Goal: Transaction & Acquisition: Purchase product/service

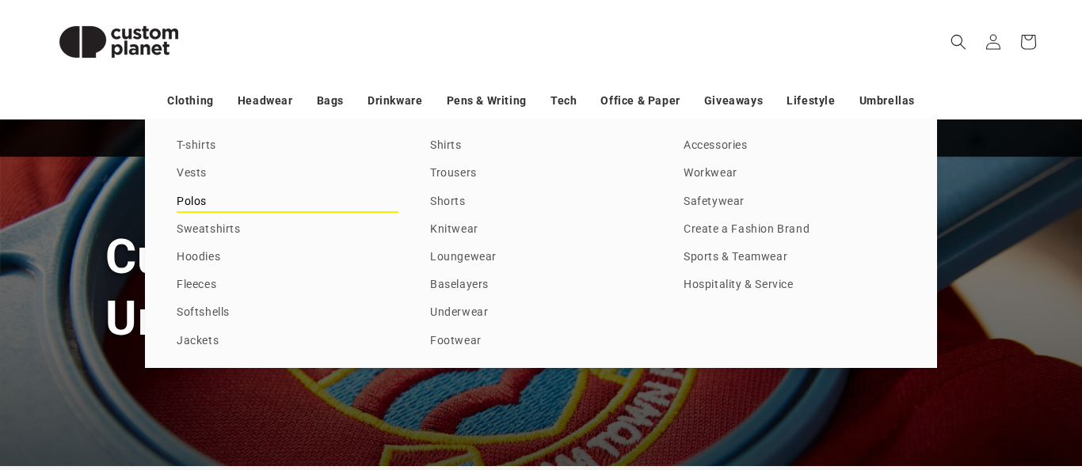
click at [201, 201] on link "Polos" at bounding box center [288, 202] width 222 height 21
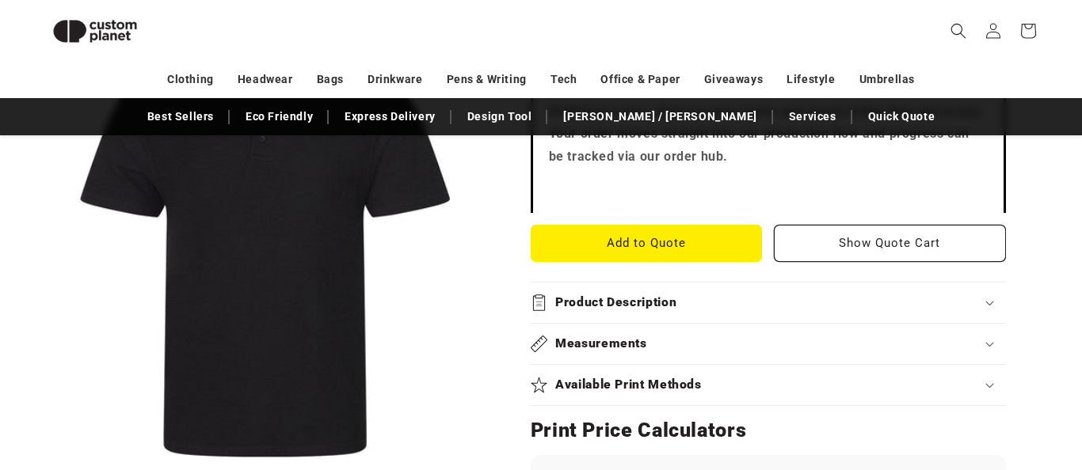
scroll to position [603, 0]
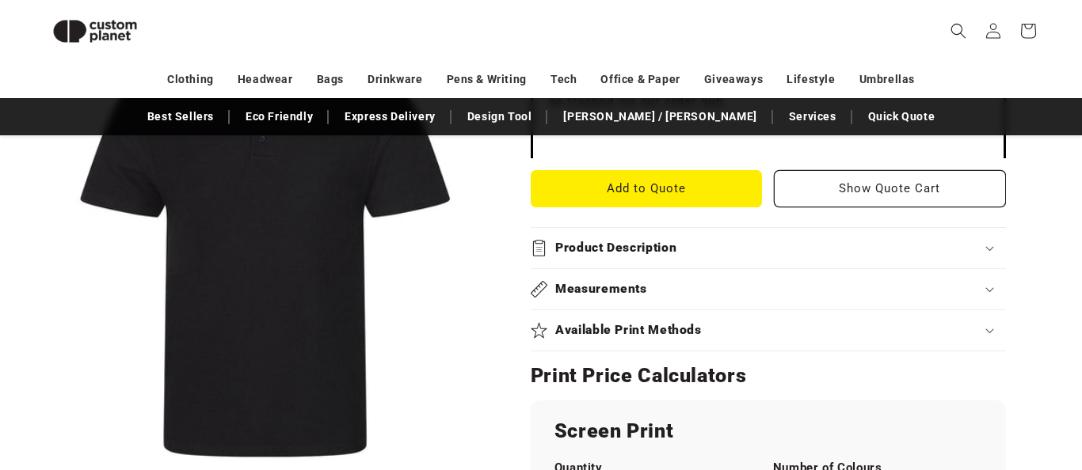
click at [618, 246] on h2 "Product Description" at bounding box center [615, 248] width 121 height 17
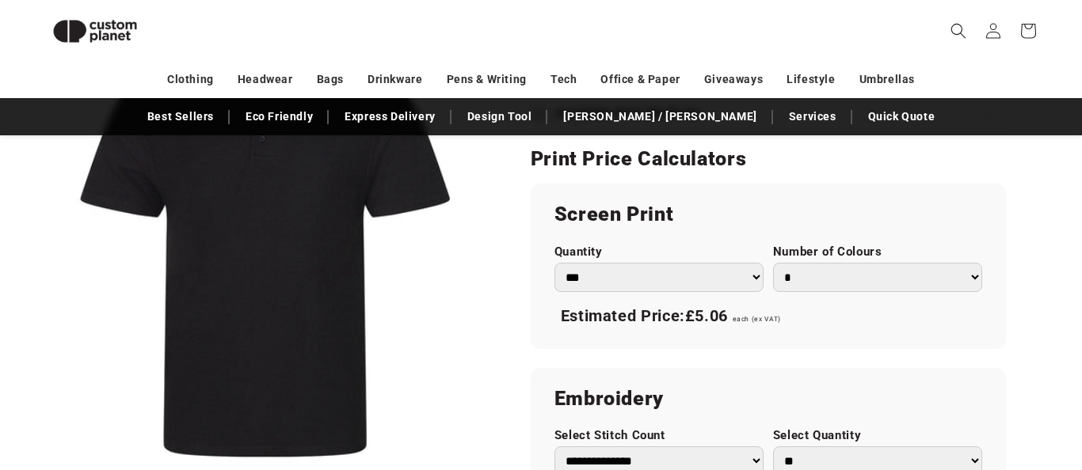
scroll to position [1067, 0]
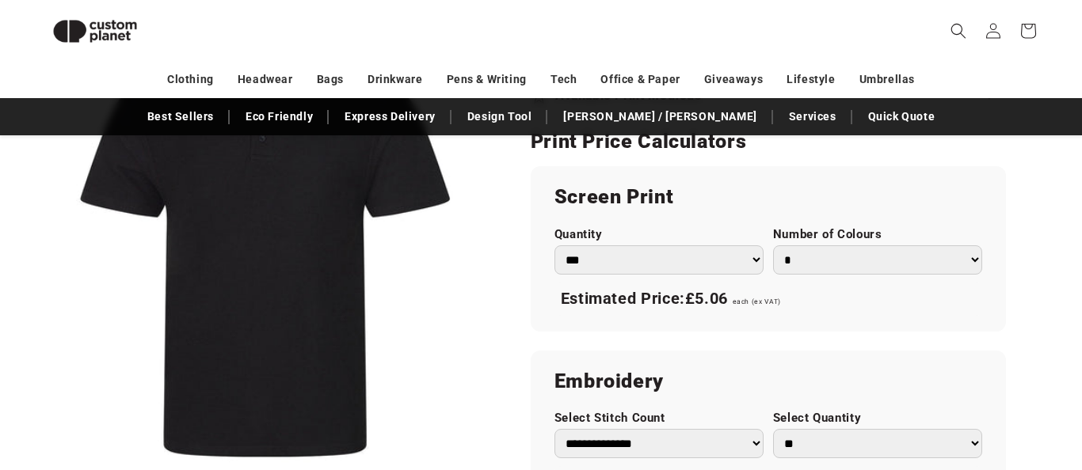
click at [630, 261] on select "*** *** *** **** **** **** ***** *****" at bounding box center [658, 260] width 209 height 29
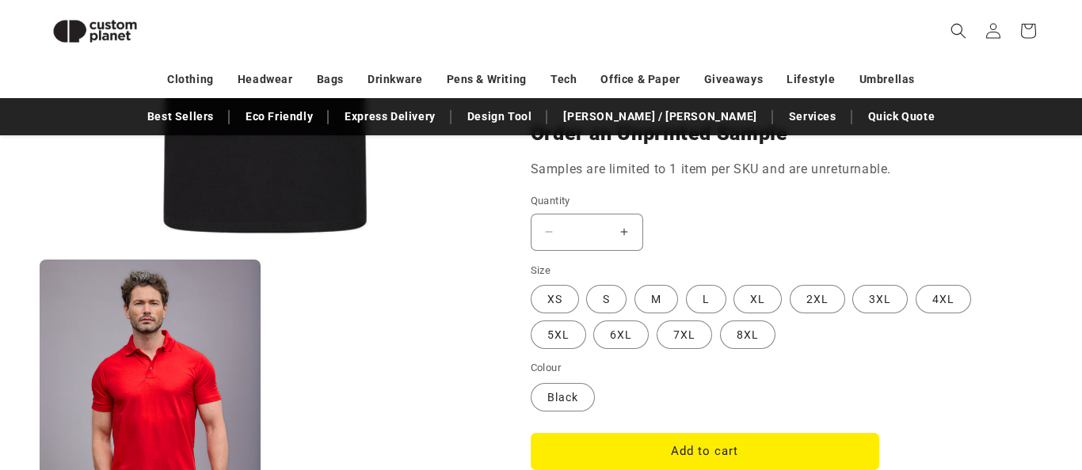
scroll to position [1502, 0]
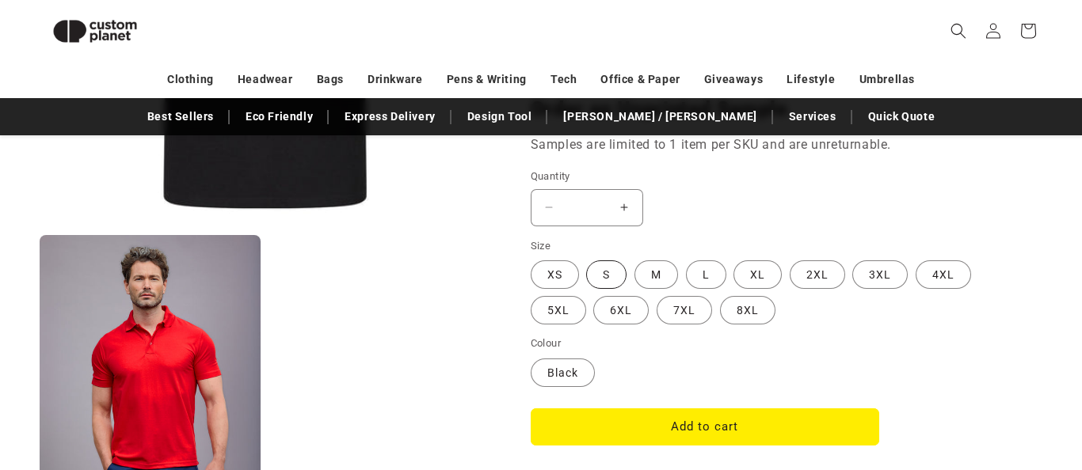
click at [610, 278] on label "S Variant sold out or unavailable" at bounding box center [606, 275] width 40 height 29
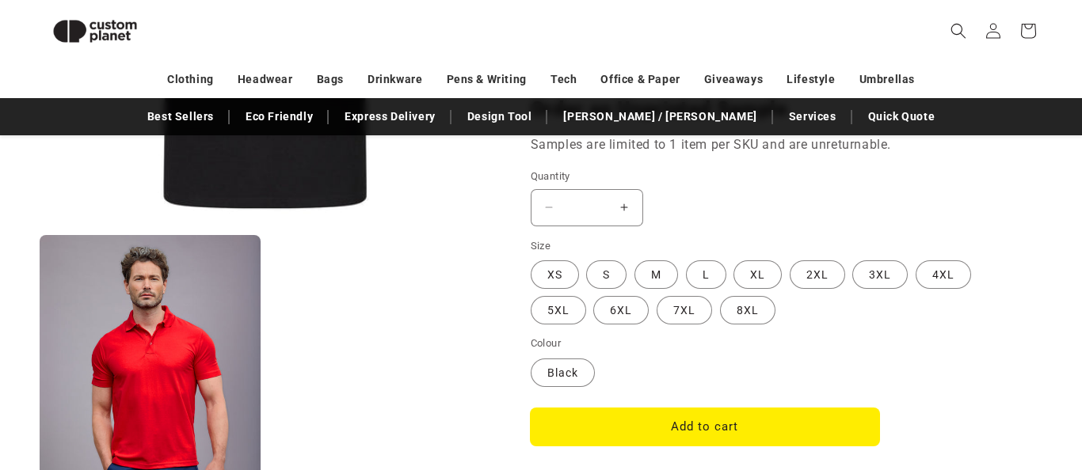
click at [656, 420] on button "Add to cart" at bounding box center [705, 427] width 348 height 37
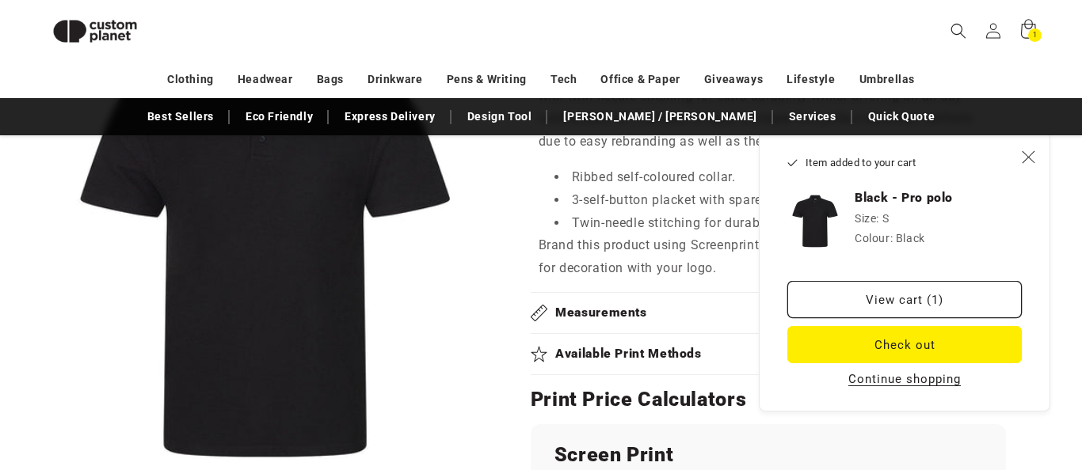
scroll to position [801, 0]
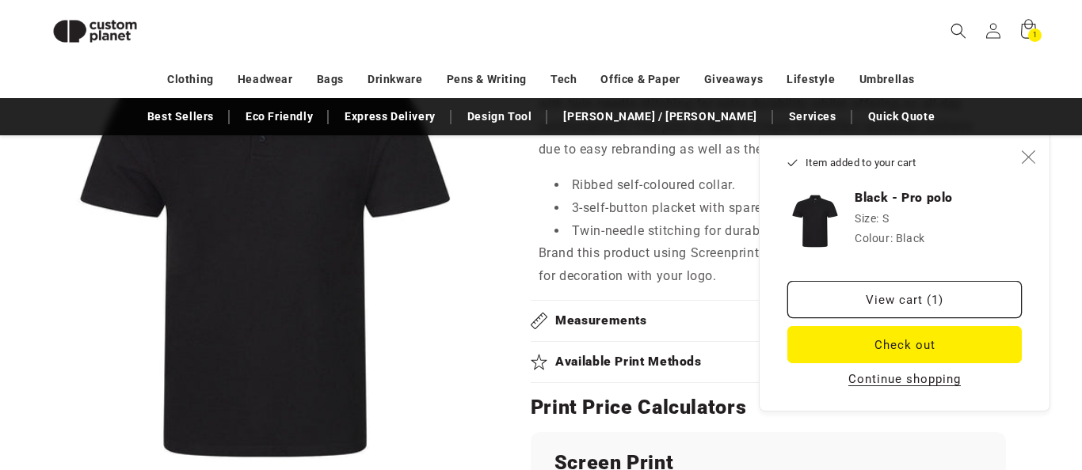
click at [1028, 161] on icon "Close" at bounding box center [1028, 157] width 14 height 14
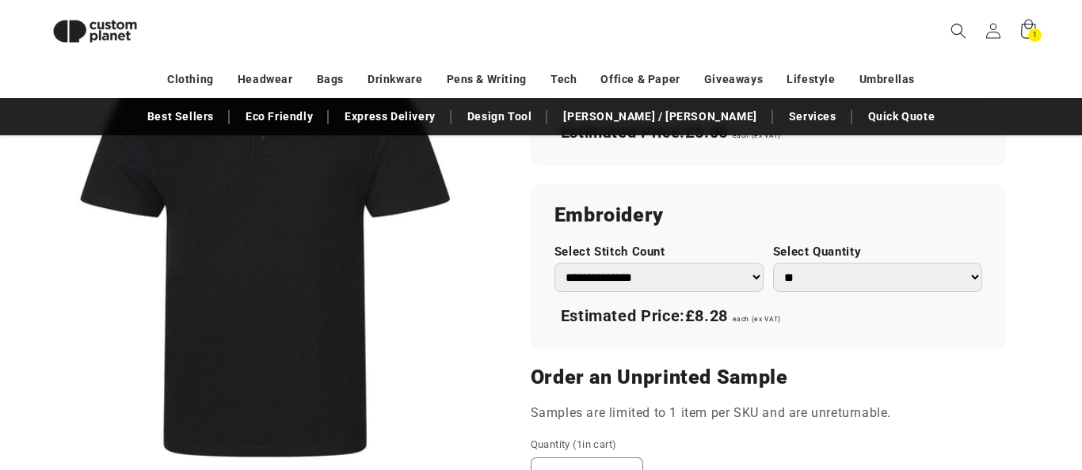
scroll to position [1219, 0]
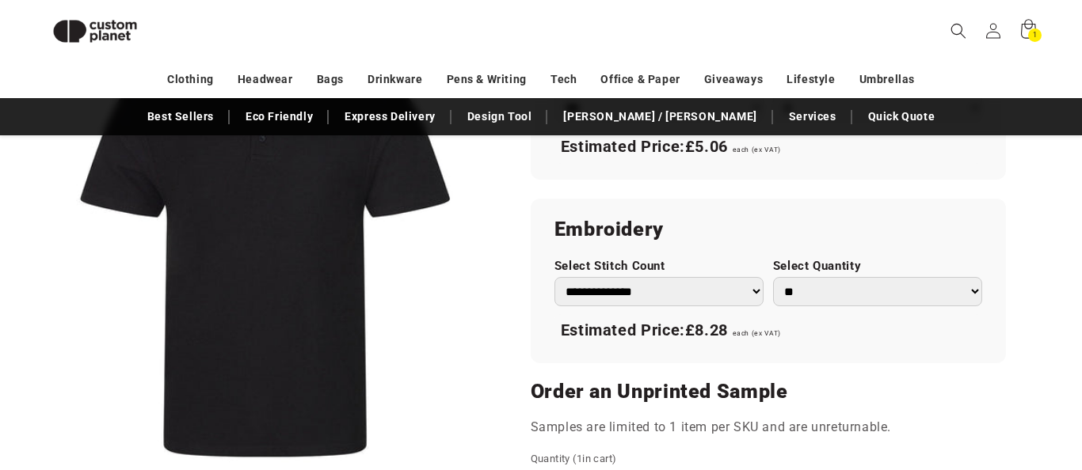
click at [828, 289] on select "** ** *** *** *** **** **** ****" at bounding box center [877, 291] width 209 height 29
click at [698, 297] on select "**********" at bounding box center [658, 291] width 209 height 29
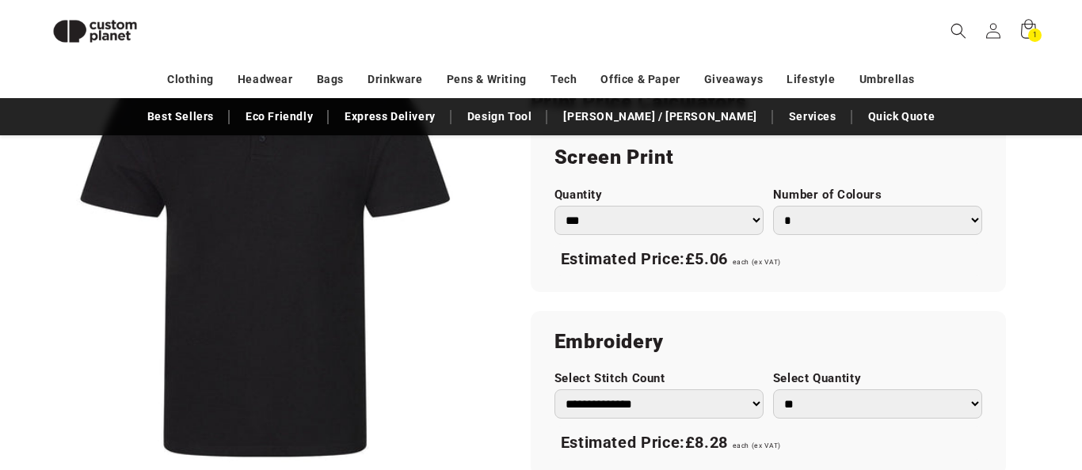
scroll to position [1101, 0]
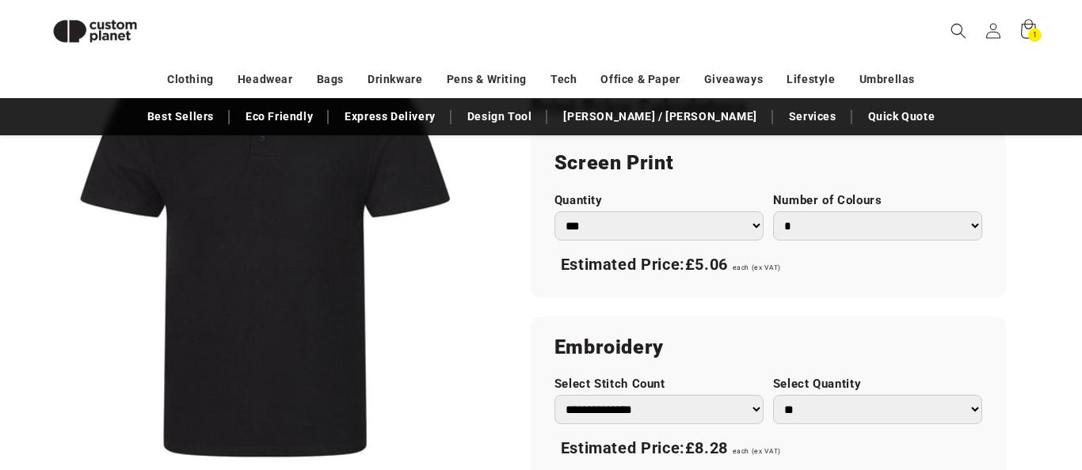
click at [806, 228] on select "* * * * * * *" at bounding box center [877, 225] width 209 height 29
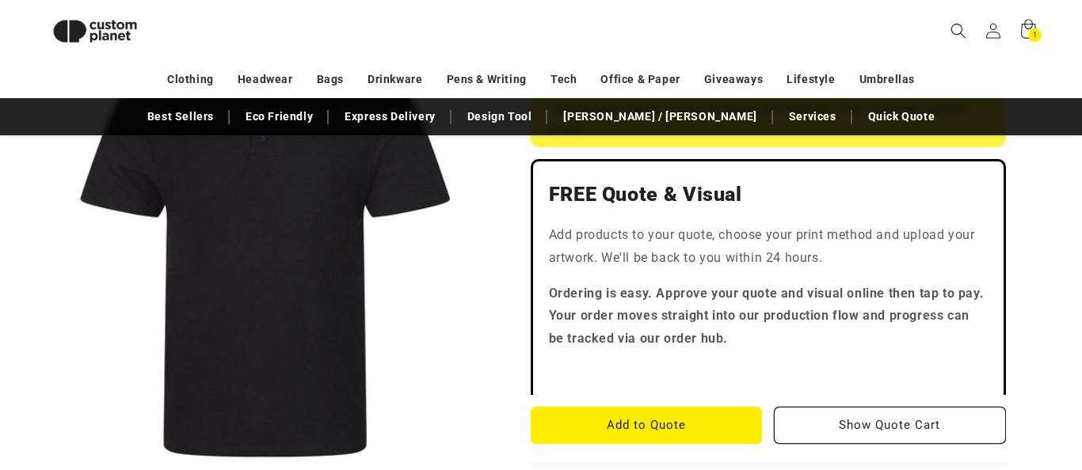
scroll to position [376, 0]
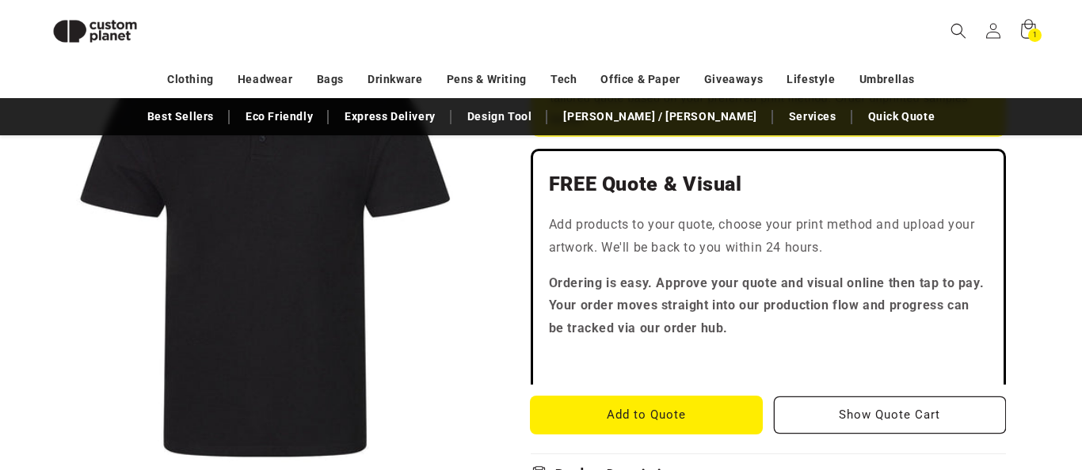
click at [650, 415] on button "Add to Quote" at bounding box center [647, 415] width 232 height 37
